Goal: Task Accomplishment & Management: Complete application form

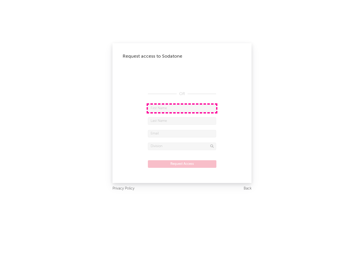
click at [182, 108] on input "text" at bounding box center [182, 109] width 68 height 8
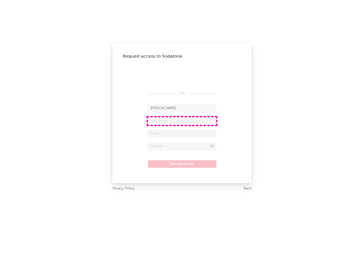
type input "[PERSON_NAME]"
click at [182, 121] on input "text" at bounding box center [182, 121] width 68 height 8
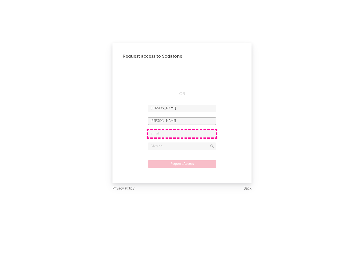
type input "[PERSON_NAME]"
click at [182, 133] on input "text" at bounding box center [182, 134] width 68 height 8
type input "[EMAIL_ADDRESS][DOMAIN_NAME]"
click at [182, 146] on input "text" at bounding box center [182, 147] width 68 height 8
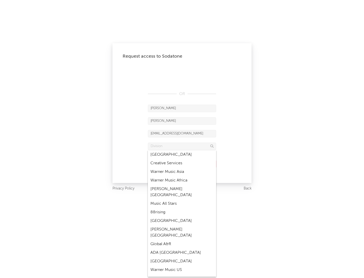
click at [182, 199] on div "Music All Stars" at bounding box center [182, 203] width 68 height 9
type input "Music All Stars"
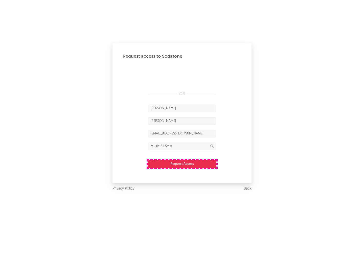
click at [182, 164] on button "Request Access" at bounding box center [182, 164] width 68 height 8
